Goal: Navigation & Orientation: Find specific page/section

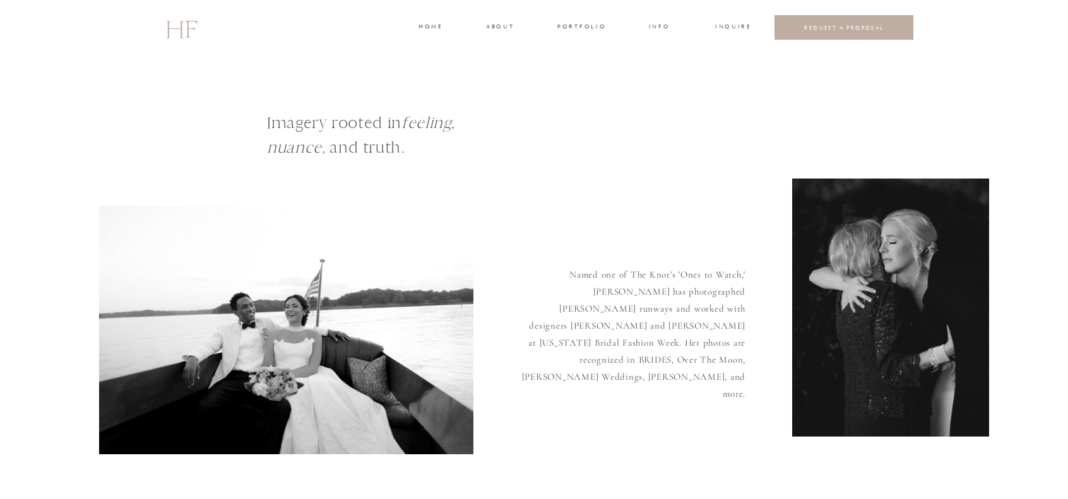
click at [497, 21] on div at bounding box center [534, 27] width 1068 height 55
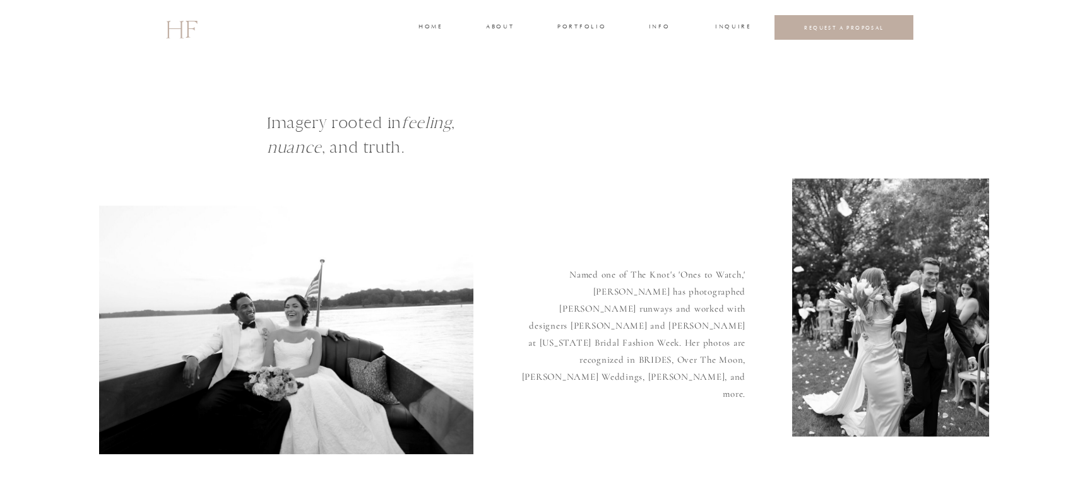
click at [497, 28] on h3 "about" at bounding box center [499, 27] width 27 height 11
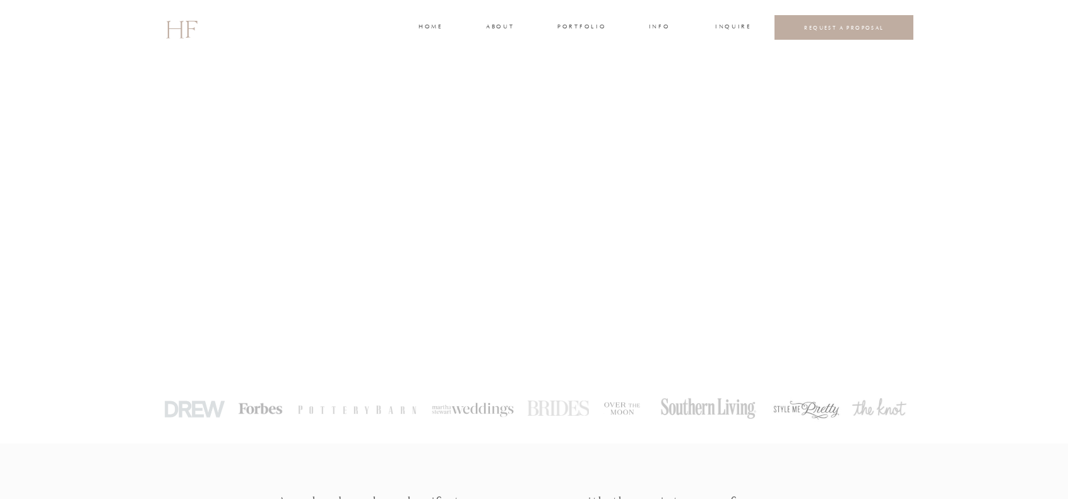
click at [194, 27] on h2 "HF" at bounding box center [181, 27] width 32 height 37
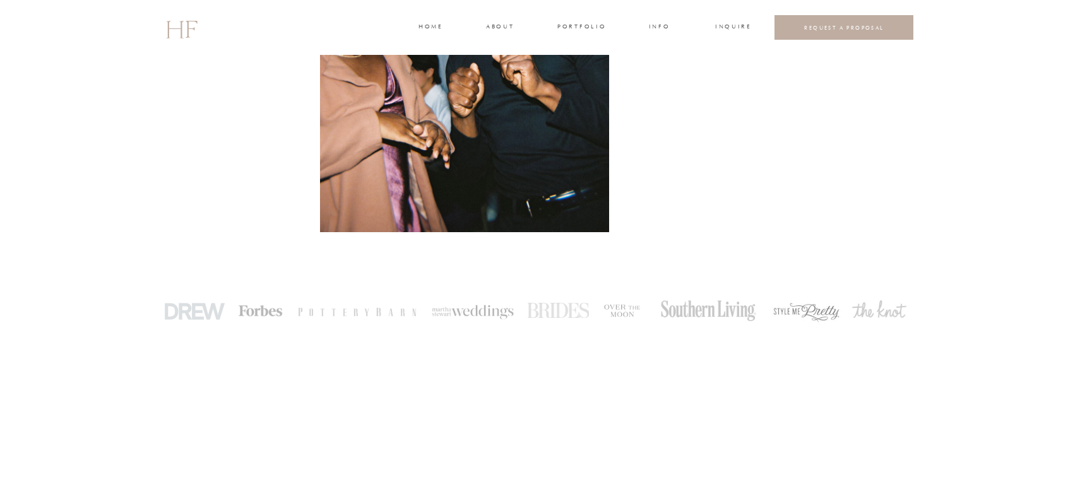
scroll to position [1389, 0]
